Goal: Task Accomplishment & Management: Complete application form

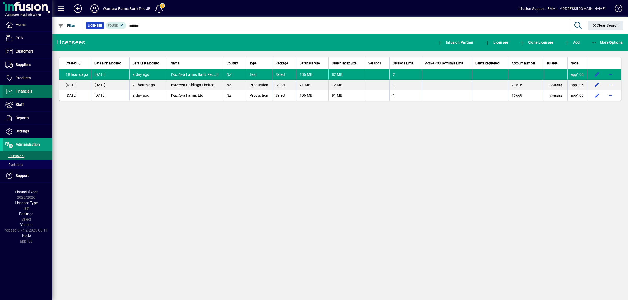
click at [26, 94] on span "Financials" at bounding box center [18, 91] width 30 height 6
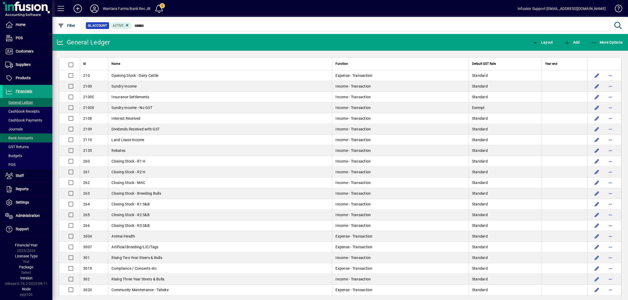
click at [23, 135] on span at bounding box center [28, 138] width 50 height 13
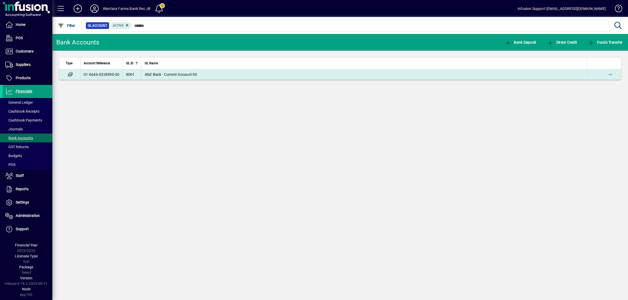
click at [94, 75] on td "01-0646-0328590-00" at bounding box center [101, 74] width 42 height 10
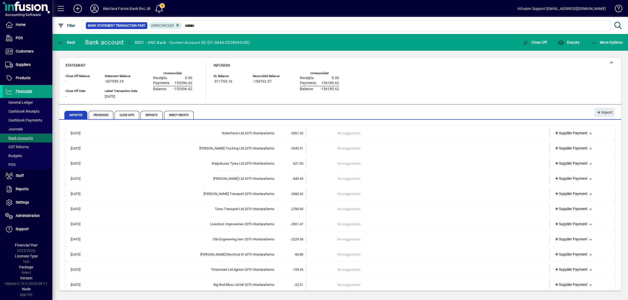
click at [105, 116] on span "Processed" at bounding box center [101, 115] width 25 height 8
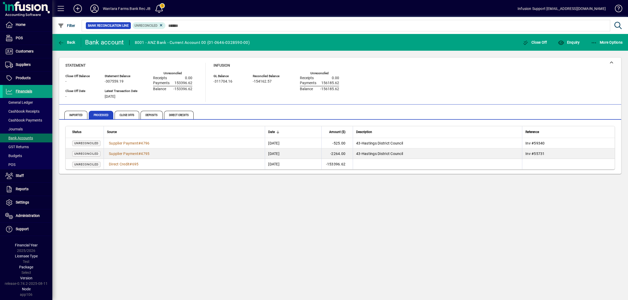
click at [83, 165] on span "Unreconciled" at bounding box center [86, 164] width 24 height 3
click at [87, 165] on span "Unreconciled" at bounding box center [86, 164] width 24 height 3
click at [72, 114] on span "Imported" at bounding box center [75, 115] width 23 height 8
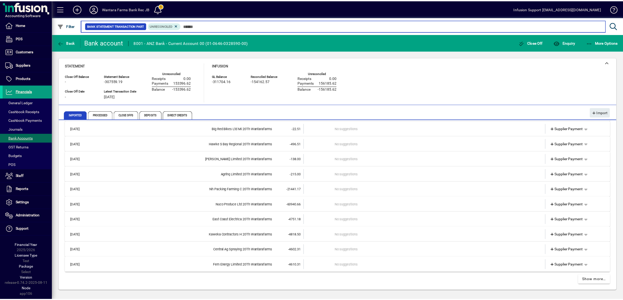
scroll to position [156, 0]
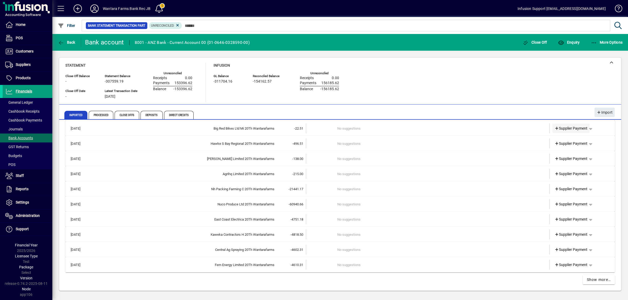
click at [554, 129] on icon at bounding box center [556, 129] width 5 height 4
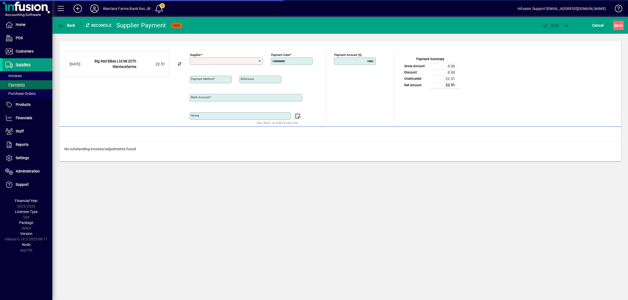
type input "**********"
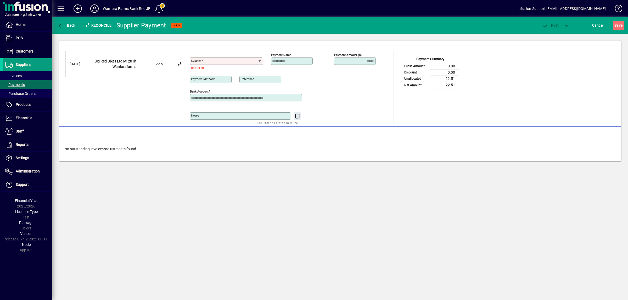
click at [56, 27] on div "Back" at bounding box center [66, 25] width 29 height 9
click at [59, 26] on icon "button" at bounding box center [61, 25] width 7 height 5
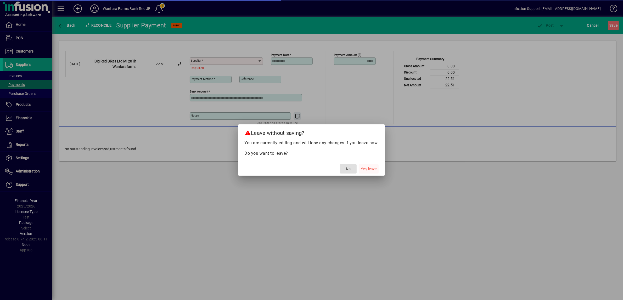
click at [372, 168] on span "Yes, leave" at bounding box center [369, 168] width 16 height 5
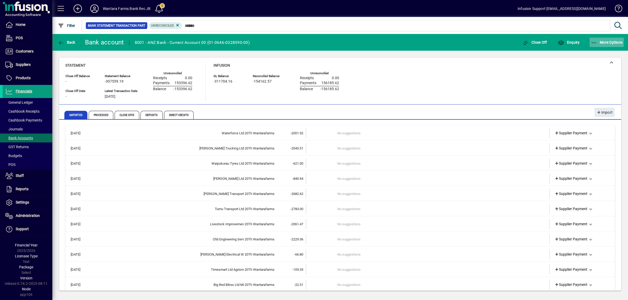
click at [595, 41] on icon "button" at bounding box center [593, 42] width 7 height 5
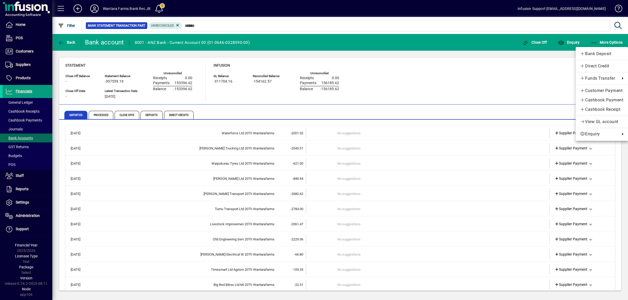
click at [144, 168] on div at bounding box center [314, 150] width 628 height 300
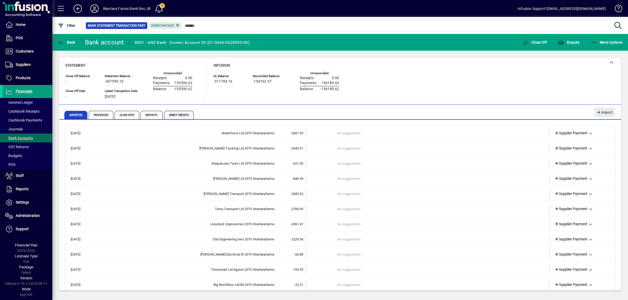
click at [183, 116] on span "Direct Credits" at bounding box center [179, 115] width 30 height 8
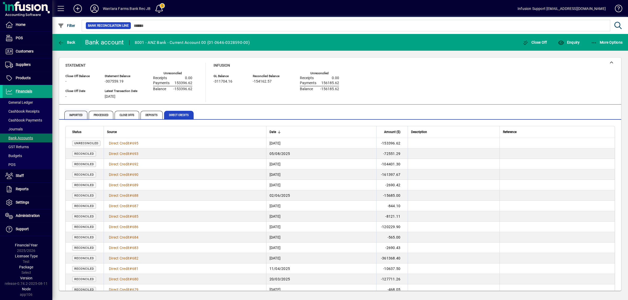
click at [76, 117] on span "Imported" at bounding box center [75, 115] width 23 height 8
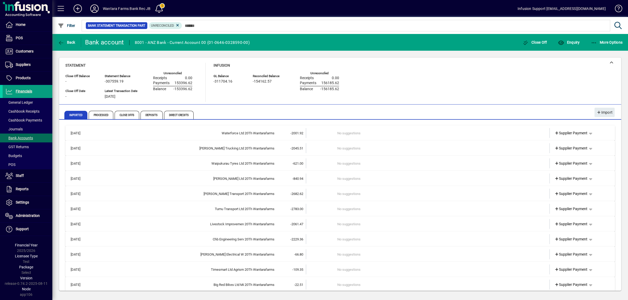
click at [617, 10] on span at bounding box center [615, 9] width 13 height 13
click at [588, 130] on span "button" at bounding box center [590, 133] width 13 height 13
click at [348, 135] on div at bounding box center [314, 150] width 628 height 300
click at [102, 116] on span "Processed" at bounding box center [101, 115] width 25 height 8
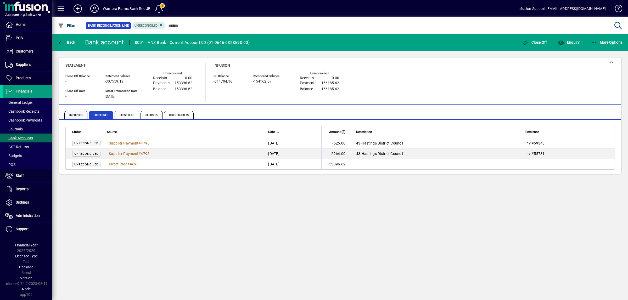
click at [76, 114] on span "Imported" at bounding box center [75, 115] width 23 height 8
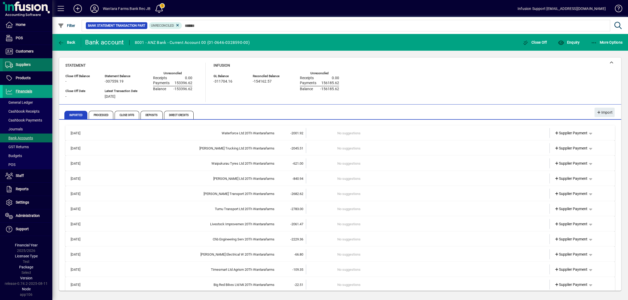
click at [24, 62] on span "Suppliers" at bounding box center [23, 64] width 15 height 4
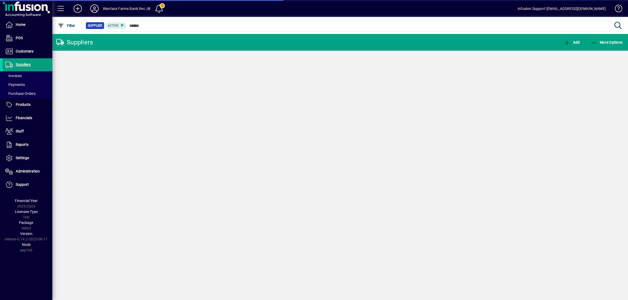
click at [18, 83] on span "Payments" at bounding box center [15, 85] width 20 height 4
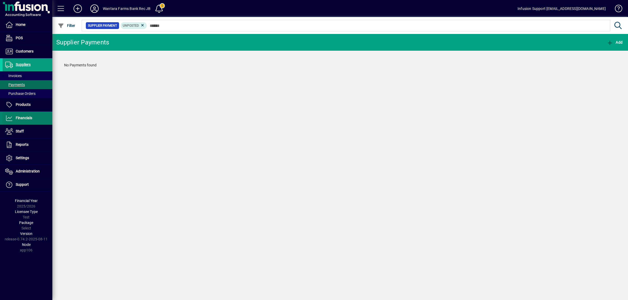
click at [26, 118] on span "Financials" at bounding box center [24, 118] width 16 height 4
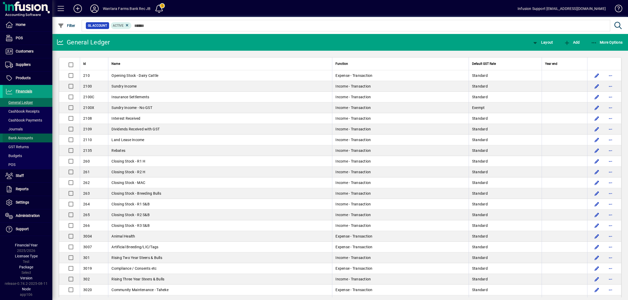
click at [26, 135] on span "Bank Accounts" at bounding box center [18, 137] width 30 height 5
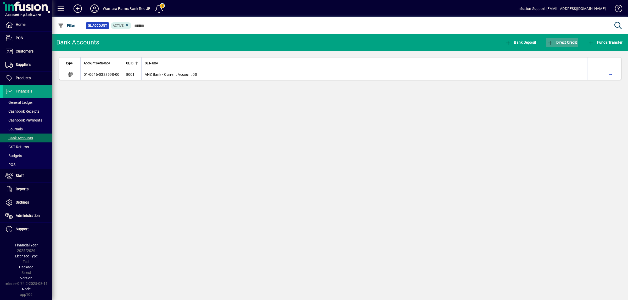
click at [556, 39] on span "button" at bounding box center [561, 42] width 32 height 13
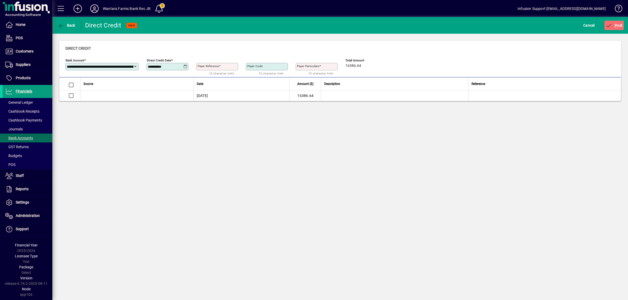
click at [209, 67] on mat-label "Payer Reference" at bounding box center [207, 66] width 21 height 4
click at [209, 67] on input "Payer Reference" at bounding box center [217, 67] width 40 height 4
type input "***"
click at [443, 65] on div "**********" at bounding box center [339, 65] width 549 height 18
click at [608, 25] on icon "submit" at bounding box center [608, 25] width 7 height 5
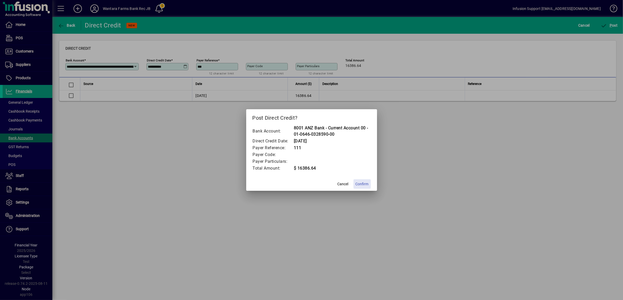
click at [358, 184] on span "Confirm" at bounding box center [361, 183] width 13 height 5
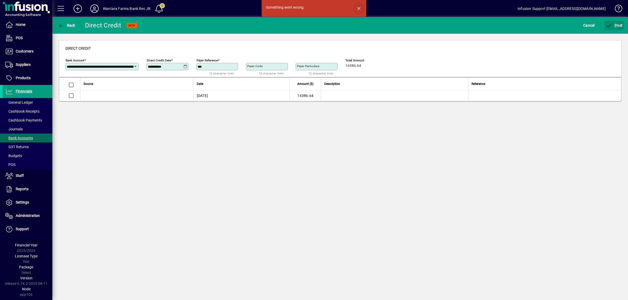
click at [357, 8] on span "button" at bounding box center [358, 8] width 13 height 13
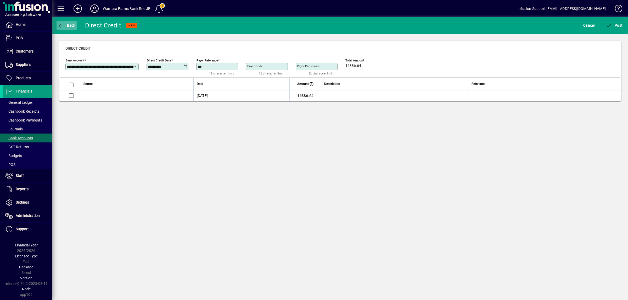
click at [70, 24] on span "Back" at bounding box center [67, 25] width 18 height 4
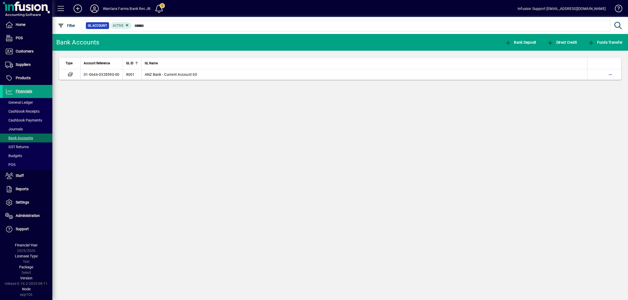
drag, startPoint x: 138, startPoint y: 265, endPoint x: 147, endPoint y: 306, distance: 42.1
click at [147, 300] on html "Home POS Customers Invoices Payments Quotes Backorders Communications Suppliers…" at bounding box center [314, 150] width 628 height 300
click at [94, 7] on icon at bounding box center [94, 8] width 10 height 8
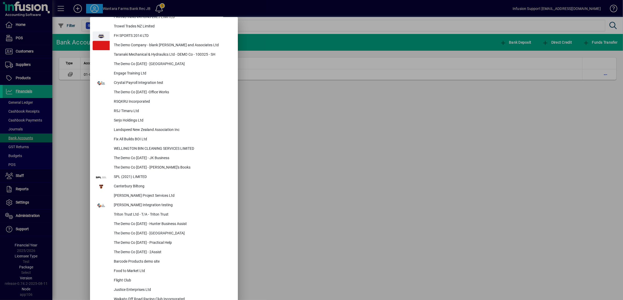
scroll to position [2134, 0]
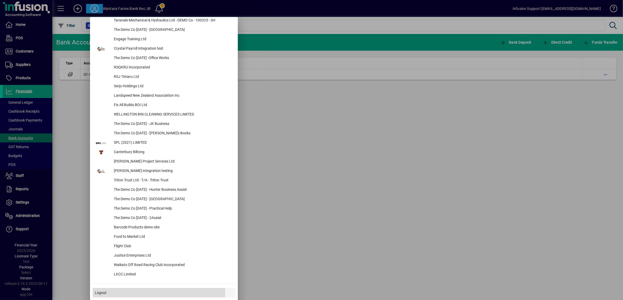
click at [107, 294] on span at bounding box center [164, 293] width 142 height 13
